Goal: Check status: Check status

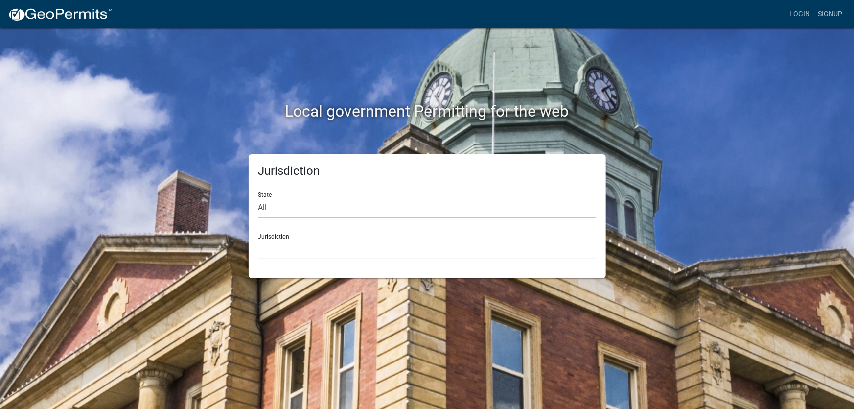
click at [294, 211] on select "All [US_STATE] [US_STATE] [US_STATE] [US_STATE] [US_STATE] [US_STATE] [US_STATE…" at bounding box center [428, 208] width 338 height 20
select select "[US_STATE]"
click at [259, 198] on select "All [US_STATE] [US_STATE] [US_STATE] [US_STATE] [US_STATE] [US_STATE] [US_STATE…" at bounding box center [428, 208] width 338 height 20
click at [302, 247] on select "[GEOGRAPHIC_DATA], [US_STATE][PERSON_NAME][GEOGRAPHIC_DATA], [US_STATE][PERSON_…" at bounding box center [428, 249] width 338 height 20
click at [765, 261] on div "Local government Permitting for the web Jurisdiction State All [US_STATE] [US_S…" at bounding box center [427, 204] width 854 height 409
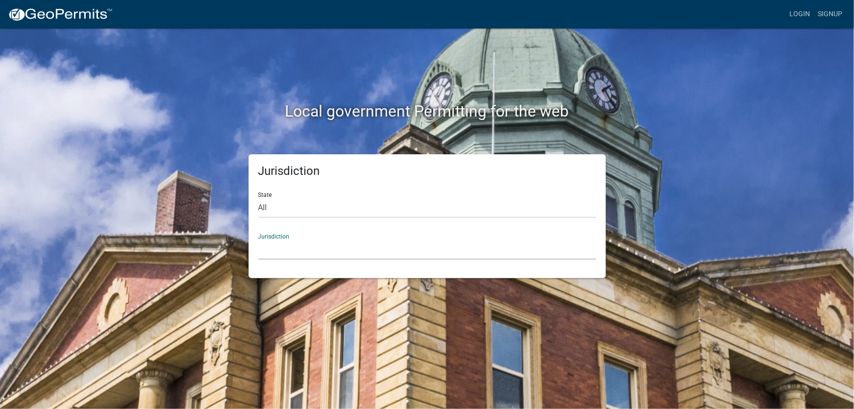
click at [283, 255] on select "[GEOGRAPHIC_DATA], [US_STATE][PERSON_NAME][GEOGRAPHIC_DATA], [US_STATE][PERSON_…" at bounding box center [428, 249] width 338 height 20
click at [178, 189] on div "Jurisdiction State All [US_STATE] [US_STATE] [US_STATE] [US_STATE] [US_STATE] […" at bounding box center [427, 216] width 558 height 124
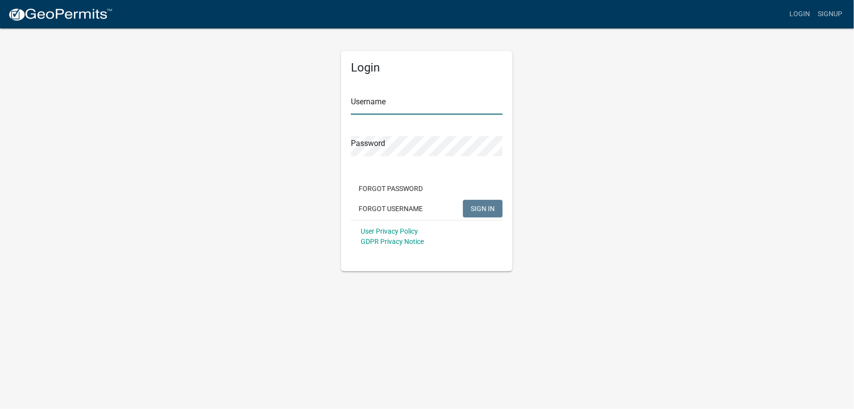
type input "[EMAIL_ADDRESS][DOMAIN_NAME]"
click at [435, 103] on input "anewton@eburke.com" at bounding box center [427, 104] width 152 height 20
click at [482, 211] on span "SIGN IN" at bounding box center [483, 208] width 24 height 8
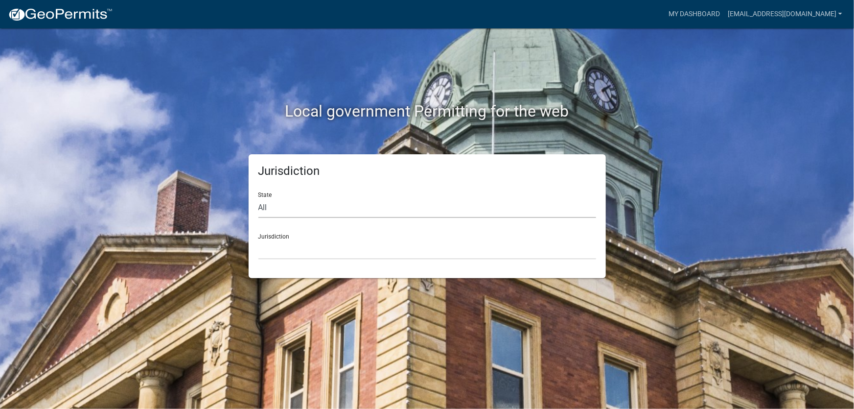
click at [366, 208] on select "All [US_STATE] [US_STATE] [US_STATE] [US_STATE] [US_STATE] [US_STATE] [US_STATE…" at bounding box center [428, 208] width 338 height 20
select select "[US_STATE]"
click at [259, 198] on select "All [US_STATE] [US_STATE] [US_STATE] [US_STATE] [US_STATE] [US_STATE] [US_STATE…" at bounding box center [428, 208] width 338 height 20
click at [307, 253] on select "[GEOGRAPHIC_DATA], [US_STATE][PERSON_NAME][GEOGRAPHIC_DATA], [US_STATE][PERSON_…" at bounding box center [428, 249] width 338 height 20
click at [190, 290] on div "Local government Permitting for the web Jurisdiction State All [US_STATE] [US_S…" at bounding box center [427, 204] width 854 height 409
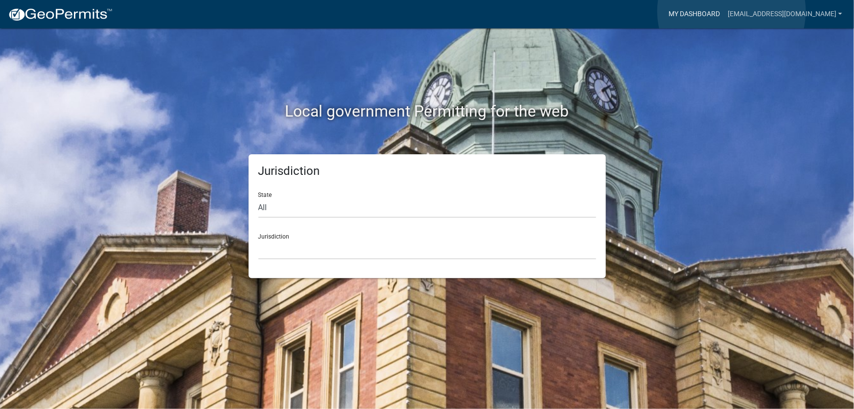
click at [724, 11] on link "My Dashboard" at bounding box center [694, 14] width 59 height 19
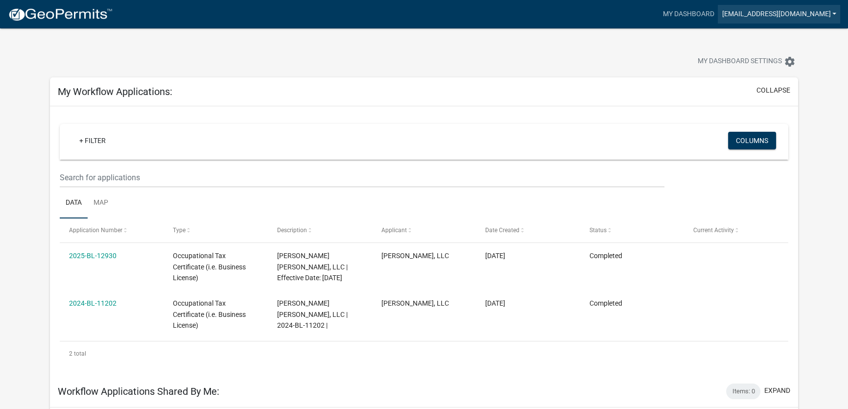
click at [780, 15] on link "anewton@eburke.com" at bounding box center [779, 14] width 122 height 19
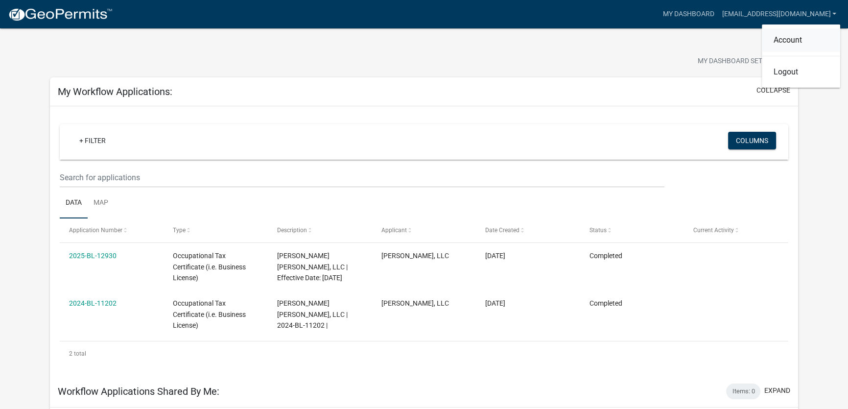
click at [781, 38] on link "Account" at bounding box center [801, 40] width 78 height 24
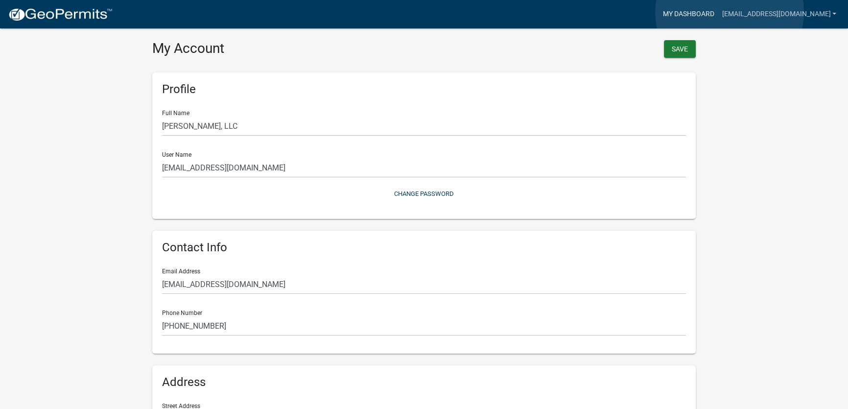
click at [718, 13] on link "My Dashboard" at bounding box center [688, 14] width 59 height 19
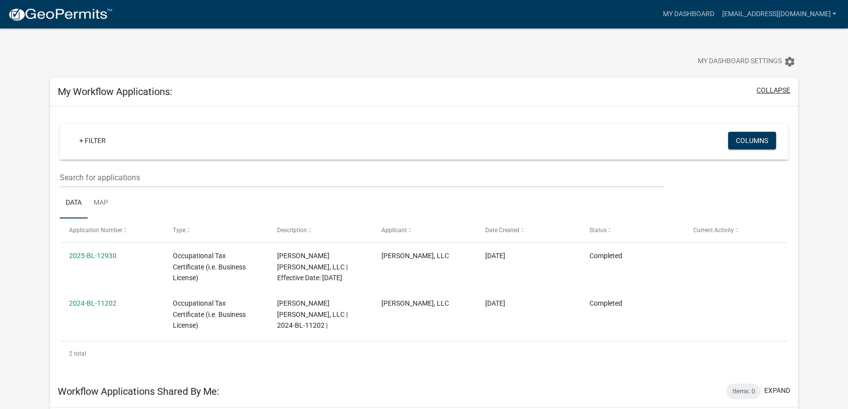
click at [777, 91] on button "collapse" at bounding box center [773, 90] width 34 height 10
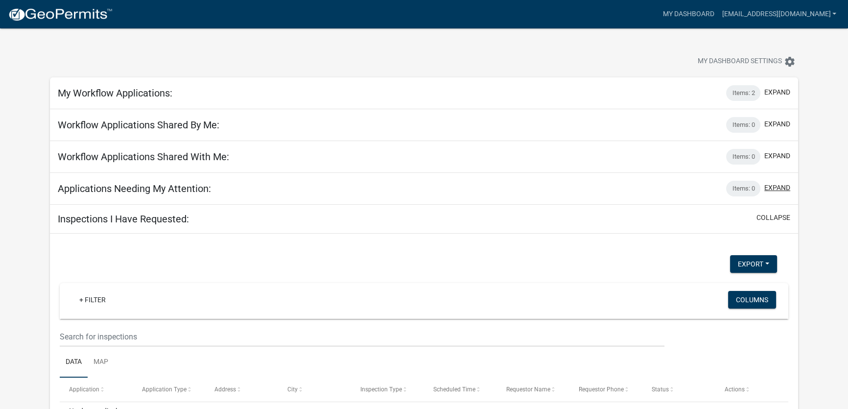
click at [776, 188] on button "expand" at bounding box center [777, 188] width 26 height 10
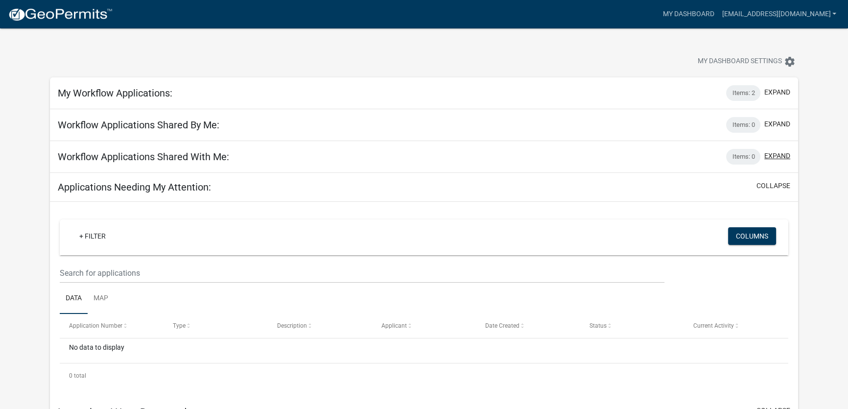
click at [777, 156] on button "expand" at bounding box center [777, 156] width 26 height 10
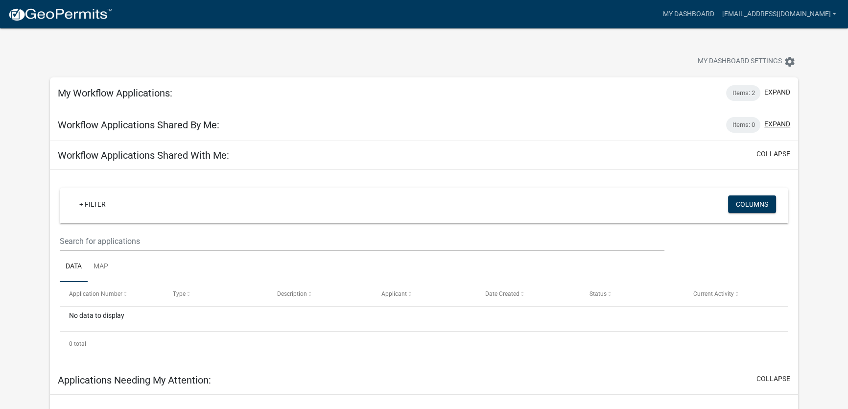
click at [779, 121] on button "expand" at bounding box center [777, 124] width 26 height 10
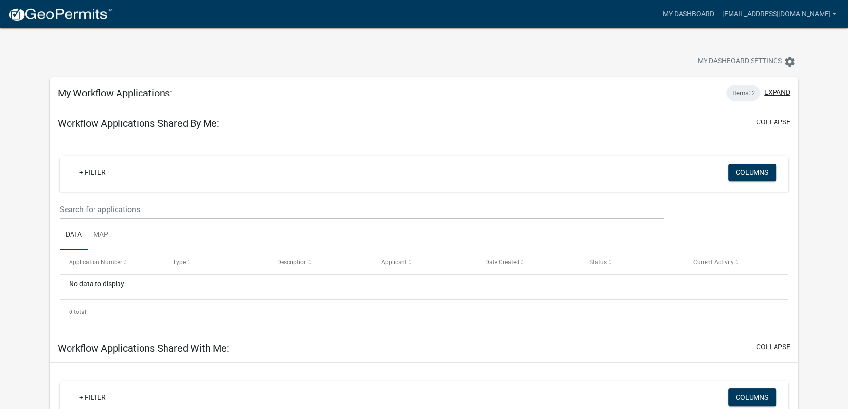
click at [776, 88] on button "expand" at bounding box center [777, 92] width 26 height 10
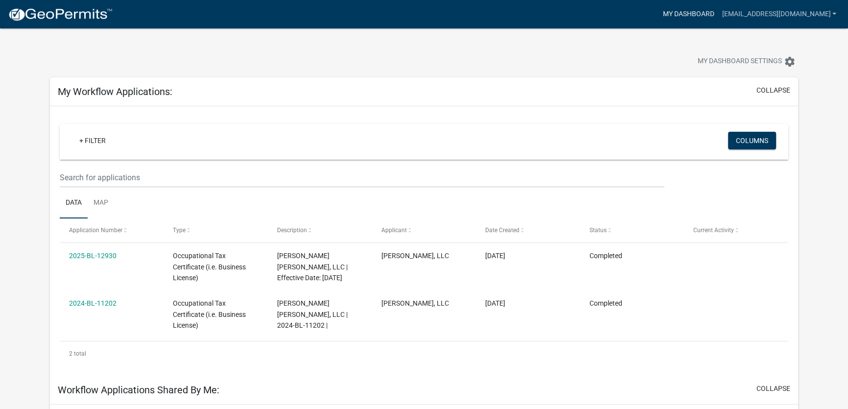
click at [718, 14] on link "My Dashboard" at bounding box center [688, 14] width 59 height 19
click at [59, 18] on img at bounding box center [60, 14] width 105 height 15
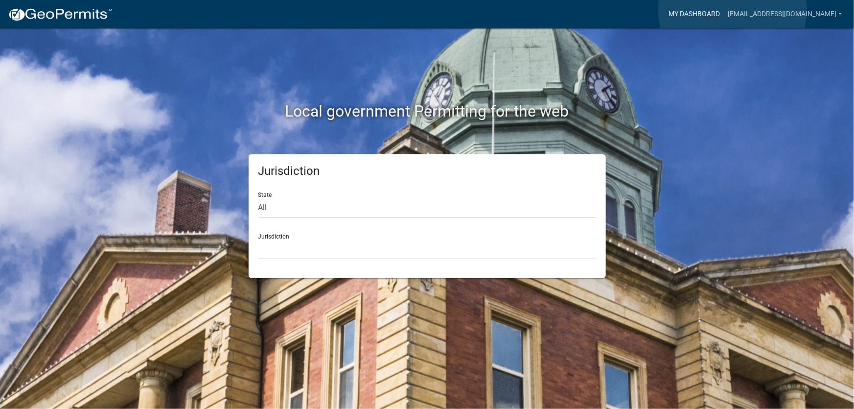
click at [724, 10] on link "My Dashboard" at bounding box center [694, 14] width 59 height 19
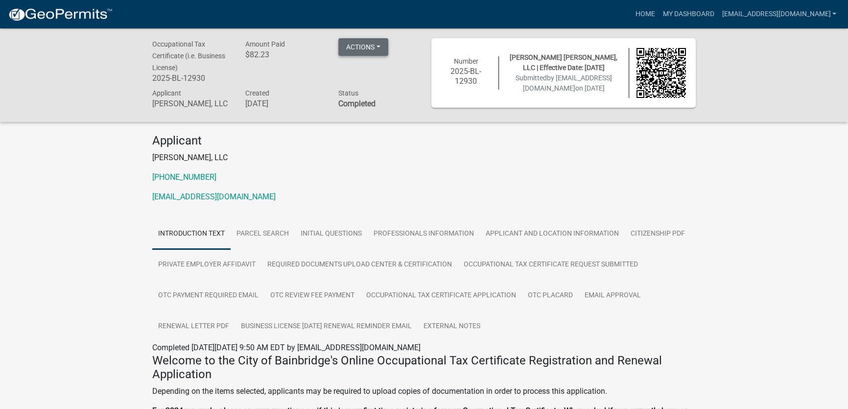
click at [378, 46] on button "Actions" at bounding box center [363, 47] width 50 height 18
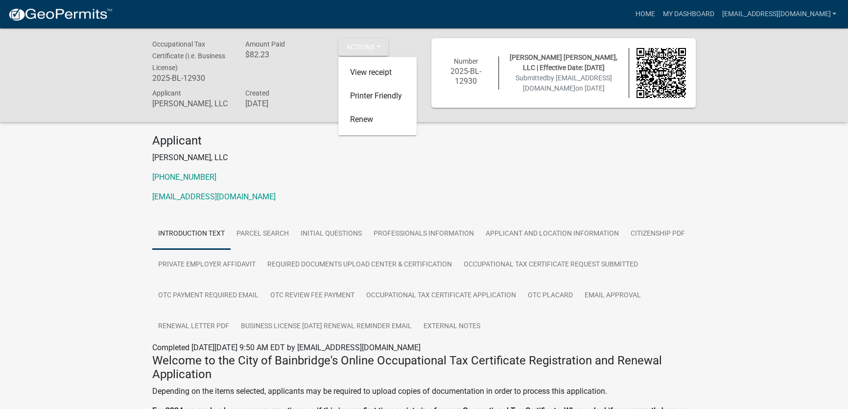
click at [276, 201] on p "anewton@eburke.com" at bounding box center [423, 197] width 543 height 12
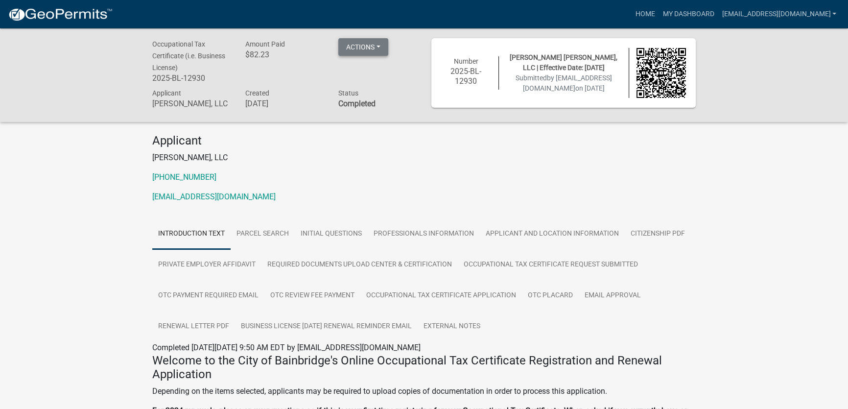
click at [375, 46] on button "Actions" at bounding box center [363, 47] width 50 height 18
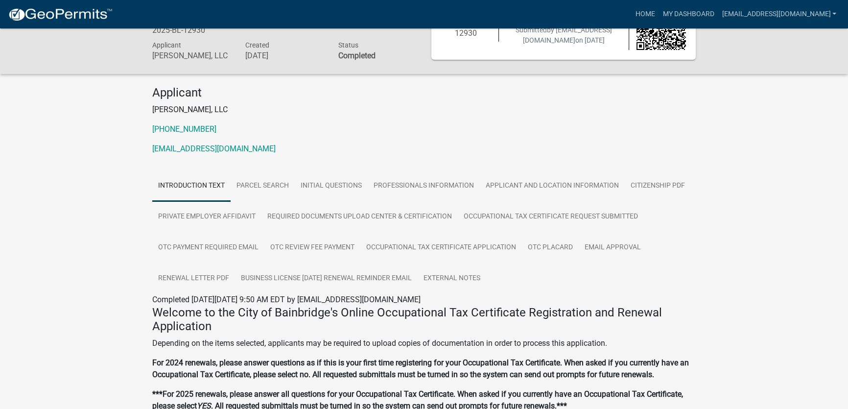
scroll to position [133, 0]
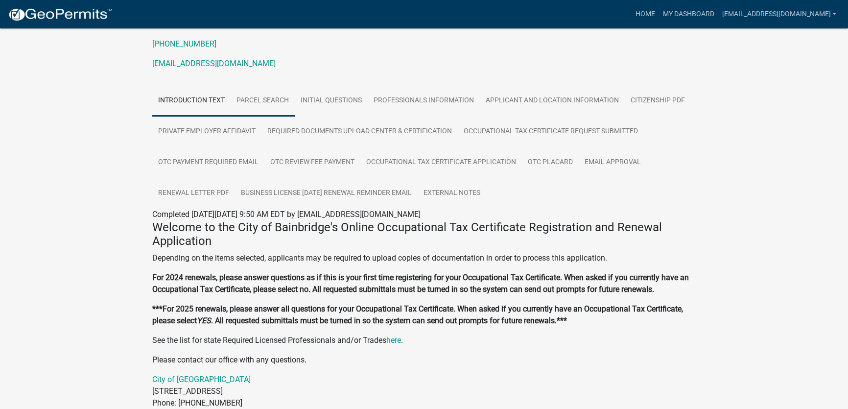
click at [284, 108] on link "Parcel search" at bounding box center [263, 100] width 64 height 31
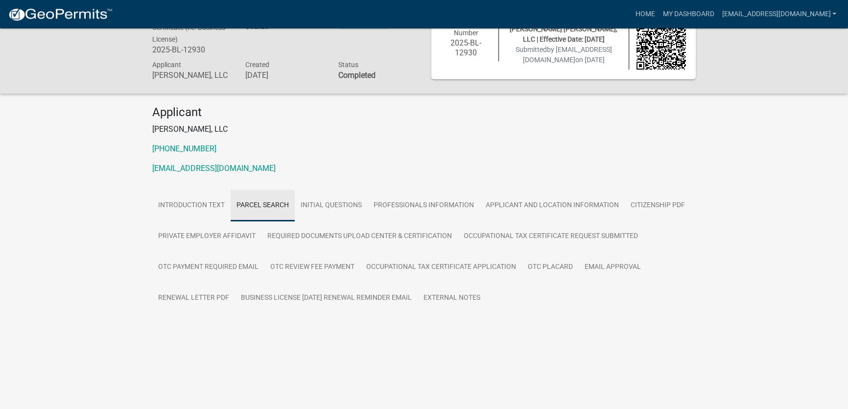
scroll to position [28, 0]
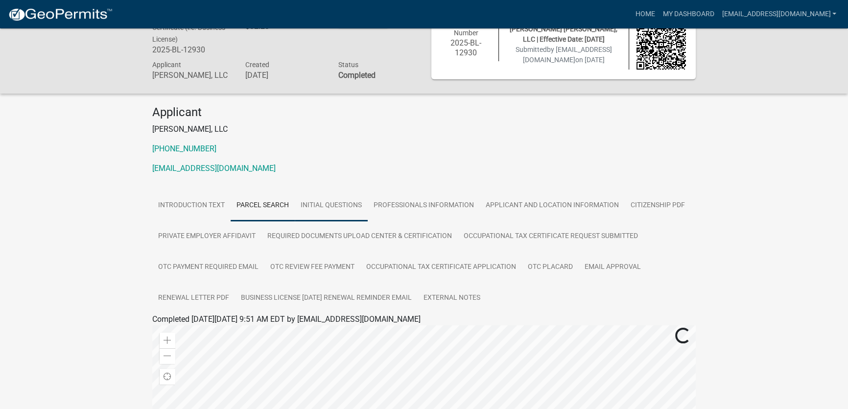
click at [336, 212] on link "Initial Questions" at bounding box center [331, 205] width 73 height 31
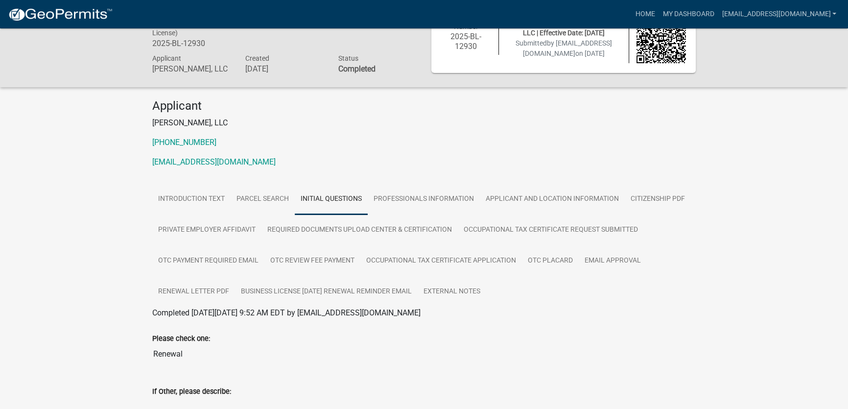
scroll to position [0, 0]
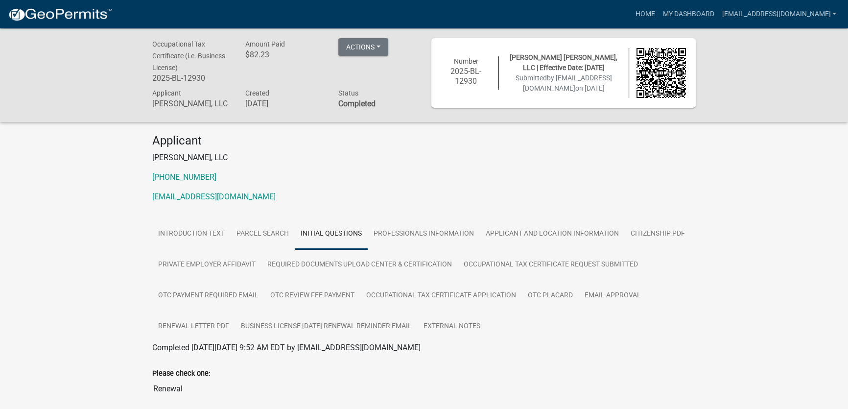
click at [455, 86] on div "Number 2025-BL-12930" at bounding box center [466, 72] width 65 height 33
click at [643, 70] on img at bounding box center [662, 73] width 50 height 50
click at [714, 16] on link "My Dashboard" at bounding box center [688, 14] width 59 height 19
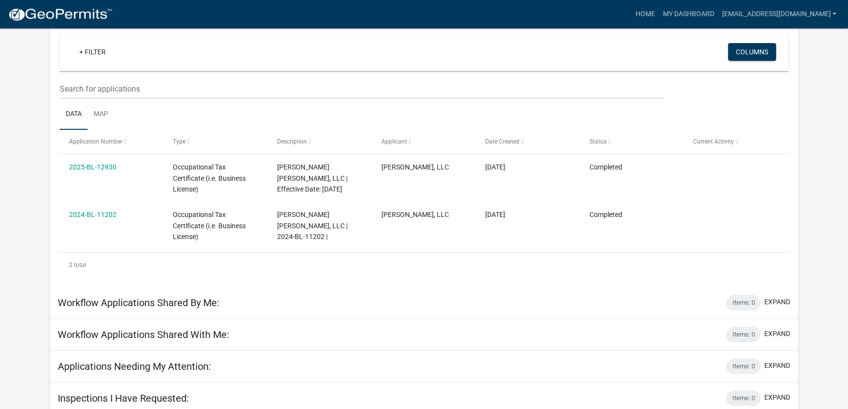
scroll to position [93, 0]
